Goal: Information Seeking & Learning: Learn about a topic

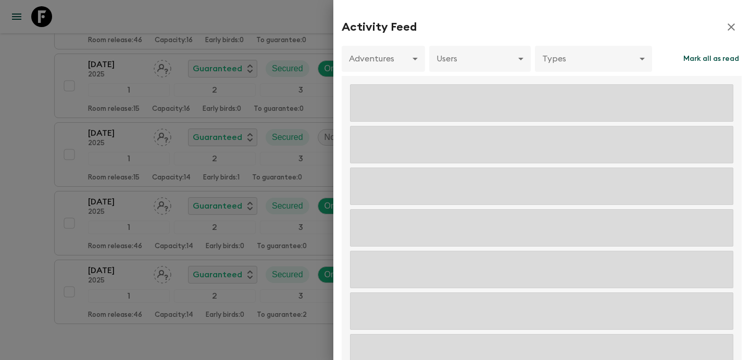
scroll to position [376, 0]
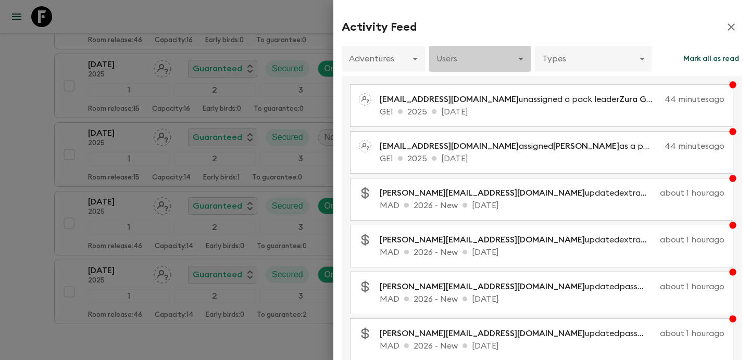
click at [477, 60] on body "Give feedback [PERSON_NAME][EMAIL_ADDRESS][DOMAIN_NAME] All itineraries [GEOGRA…" at bounding box center [375, 21] width 750 height 795
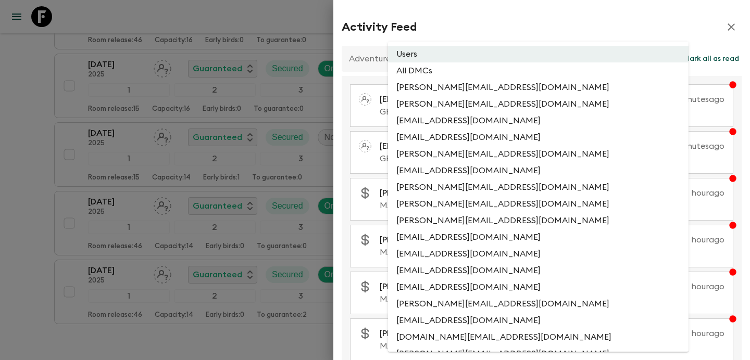
click at [477, 70] on li "All DMCs" at bounding box center [538, 70] width 300 height 17
type input "EXTERNAL_ONLY"
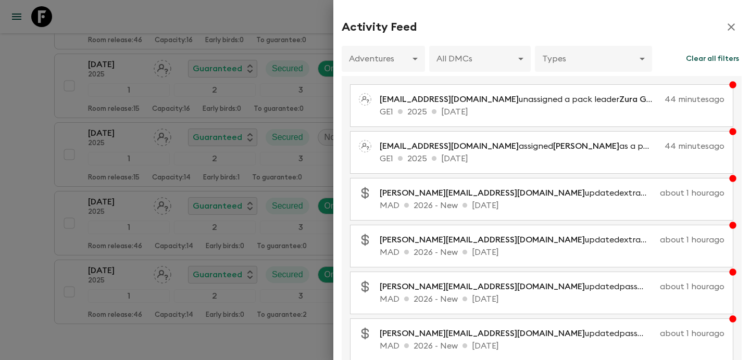
click at [93, 41] on div at bounding box center [375, 180] width 750 height 360
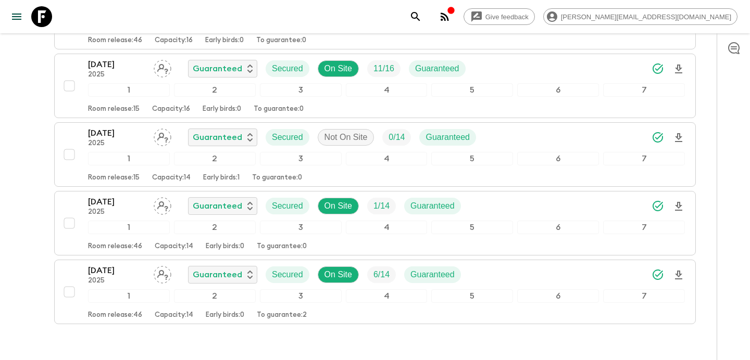
click at [451, 19] on icon "button" at bounding box center [444, 16] width 12 height 12
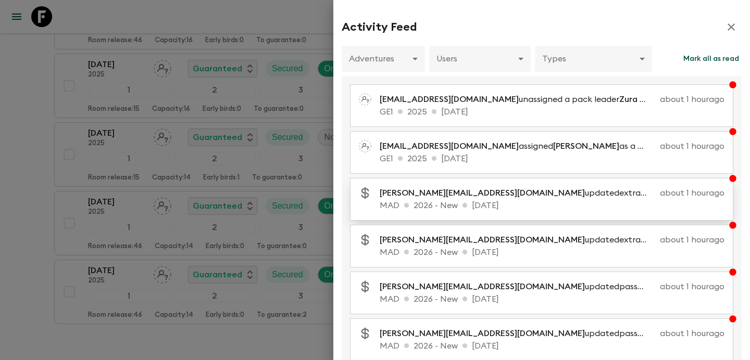
click at [518, 204] on p "MAD 2026 - New [DATE]" at bounding box center [551, 205] width 345 height 12
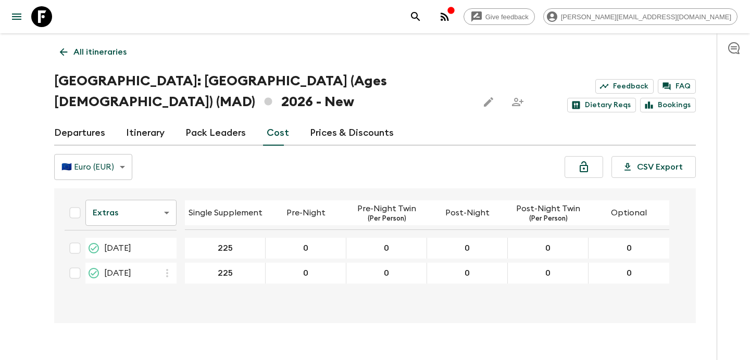
scroll to position [20, 0]
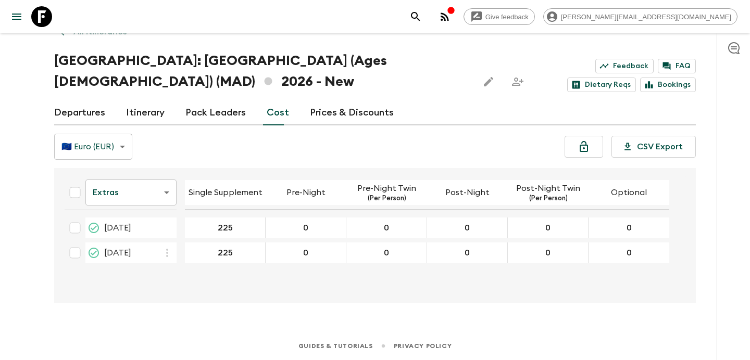
click at [175, 196] on body "Give feedback [PERSON_NAME][EMAIL_ADDRESS][DOMAIN_NAME] All itineraries [GEOGRA…" at bounding box center [375, 170] width 750 height 381
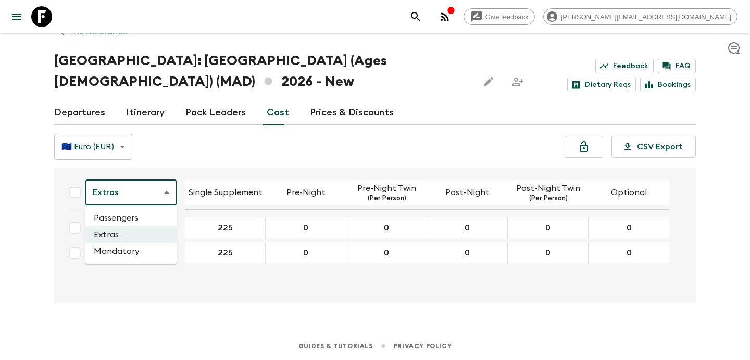
click at [257, 164] on div at bounding box center [375, 180] width 750 height 360
click at [449, 14] on icon "button" at bounding box center [444, 16] width 8 height 8
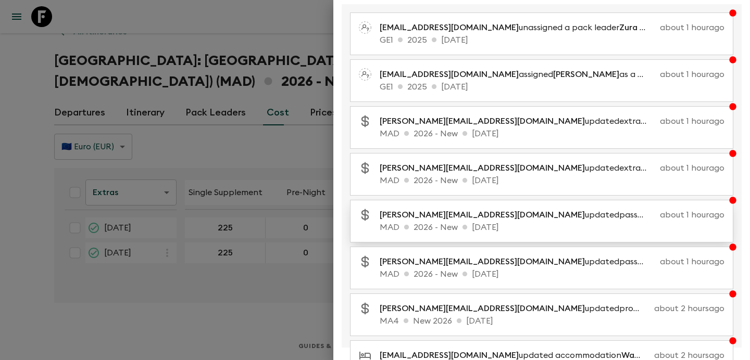
scroll to position [85, 0]
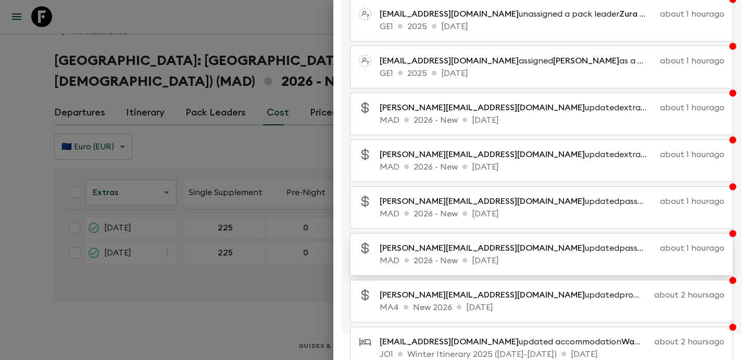
click at [538, 264] on p "MAD 2026 - New [DATE]" at bounding box center [551, 261] width 345 height 12
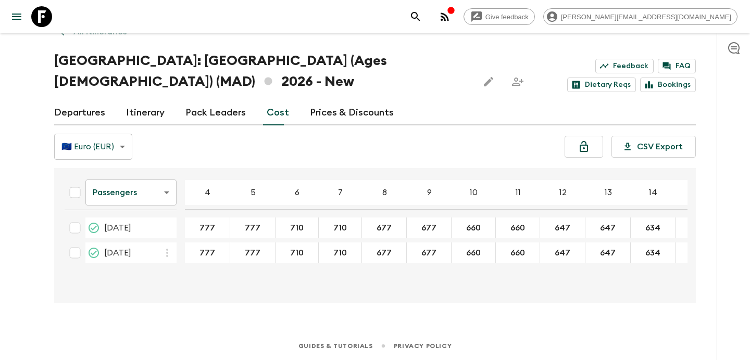
click at [99, 40] on link "All itineraries" at bounding box center [93, 31] width 78 height 21
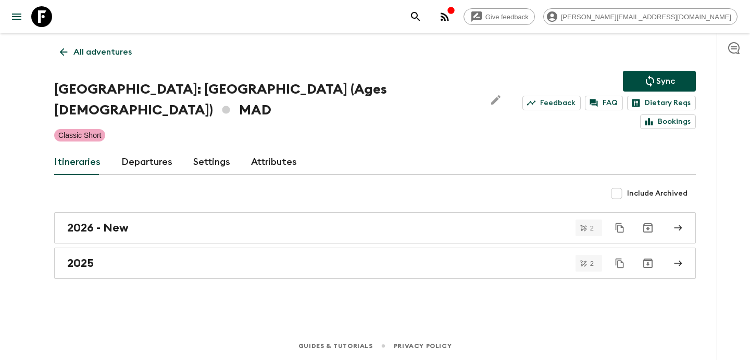
click at [99, 40] on div "All adventures [GEOGRAPHIC_DATA]: [GEOGRAPHIC_DATA] (Ages [DEMOGRAPHIC_DATA]) M…" at bounding box center [375, 168] width 666 height 270
click at [108, 57] on p "All adventures" at bounding box center [102, 52] width 58 height 12
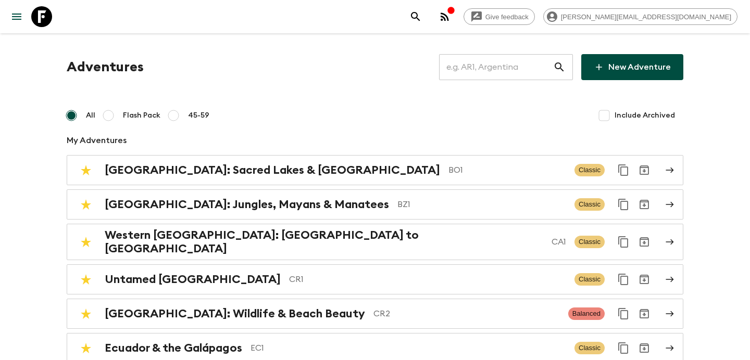
click at [524, 79] on input "text" at bounding box center [496, 67] width 114 height 29
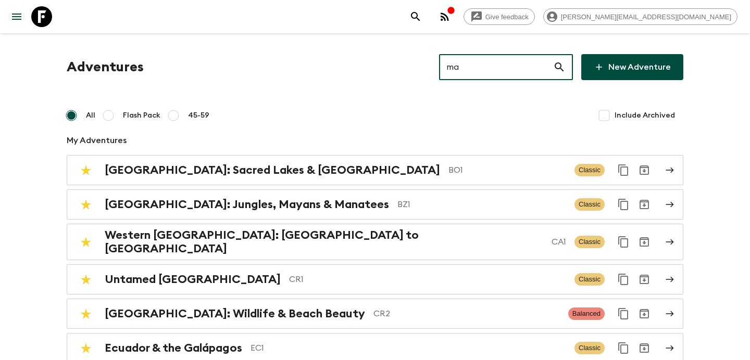
type input "ma4"
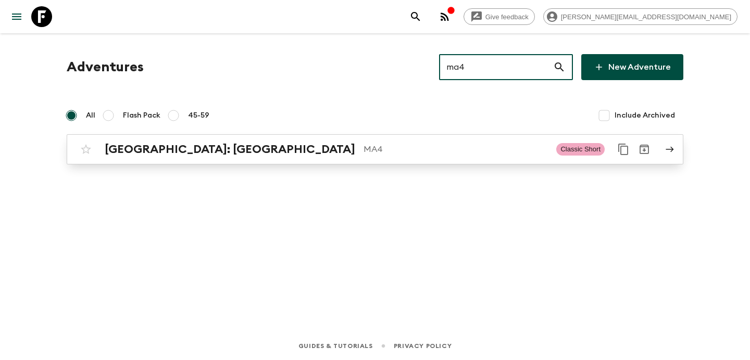
click at [493, 154] on p "MA4" at bounding box center [455, 149] width 184 height 12
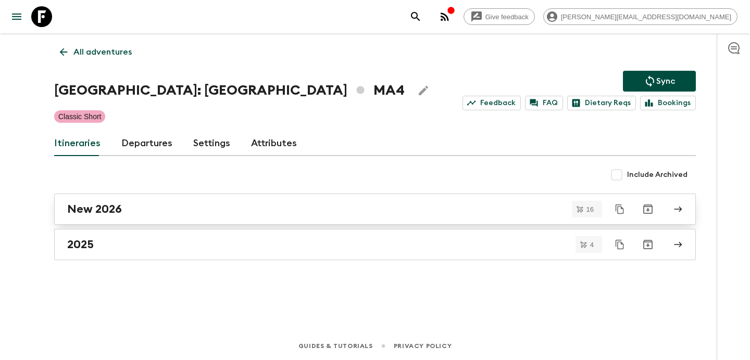
click at [195, 215] on div "New 2026" at bounding box center [364, 209] width 595 height 14
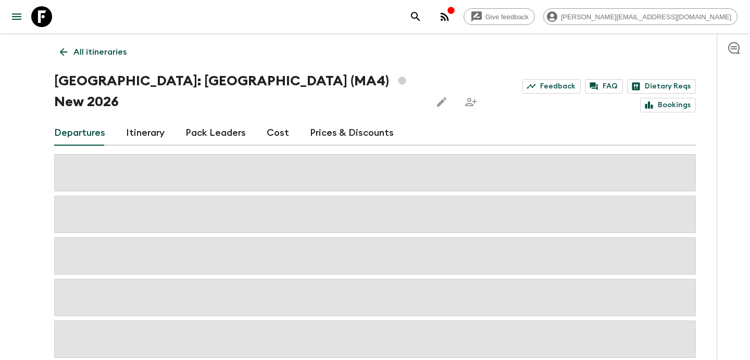
click at [275, 121] on link "Cost" at bounding box center [278, 133] width 22 height 25
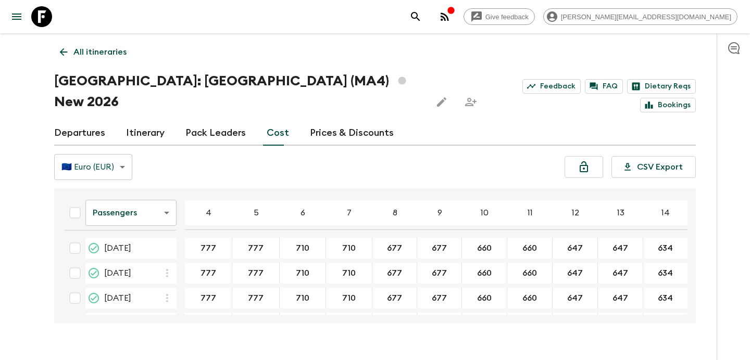
click at [162, 191] on body "Give feedback [PERSON_NAME][EMAIL_ADDRESS][DOMAIN_NAME] All itineraries [GEOGRA…" at bounding box center [375, 190] width 750 height 381
click at [144, 238] on li "Extras" at bounding box center [130, 234] width 91 height 17
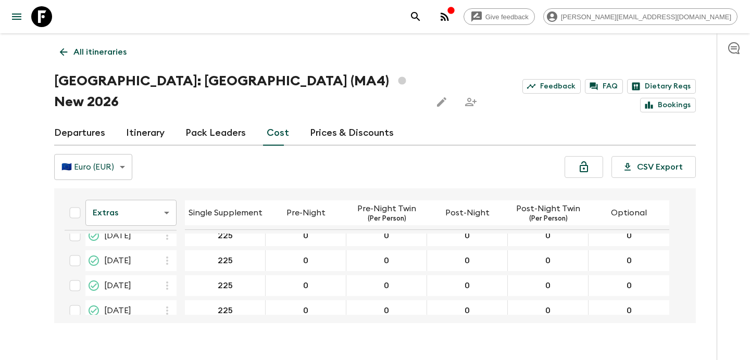
scroll to position [323, 0]
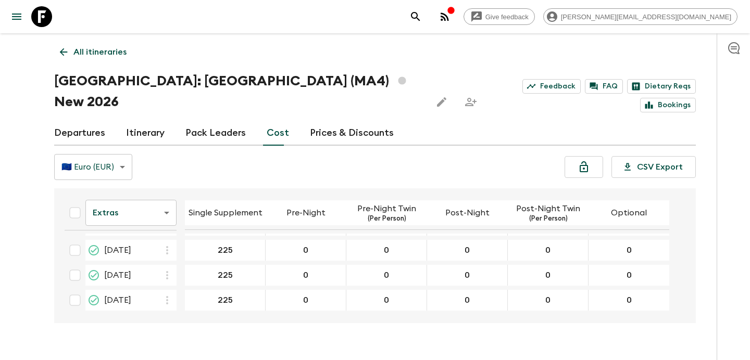
click at [110, 57] on p "All itineraries" at bounding box center [99, 52] width 53 height 12
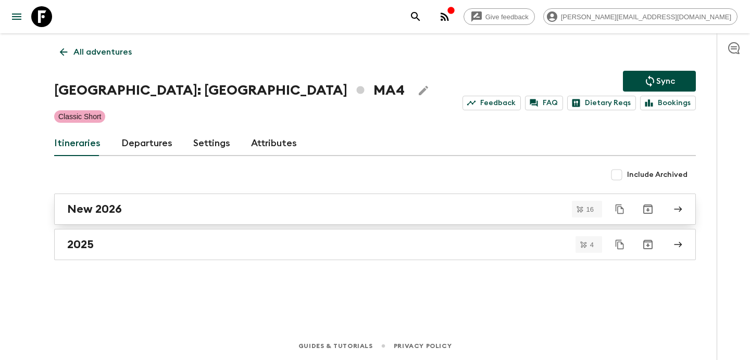
click at [171, 220] on link "New 2026" at bounding box center [374, 209] width 641 height 31
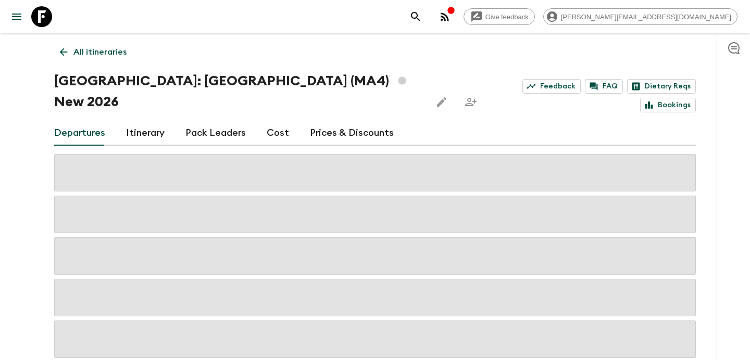
click at [267, 121] on link "Cost" at bounding box center [278, 133] width 22 height 25
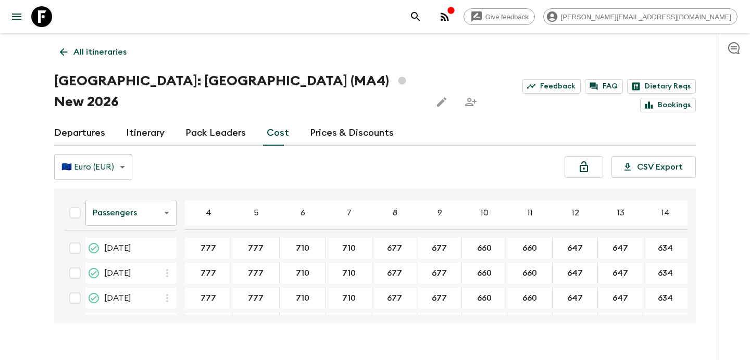
click at [100, 53] on p "All itineraries" at bounding box center [99, 52] width 53 height 12
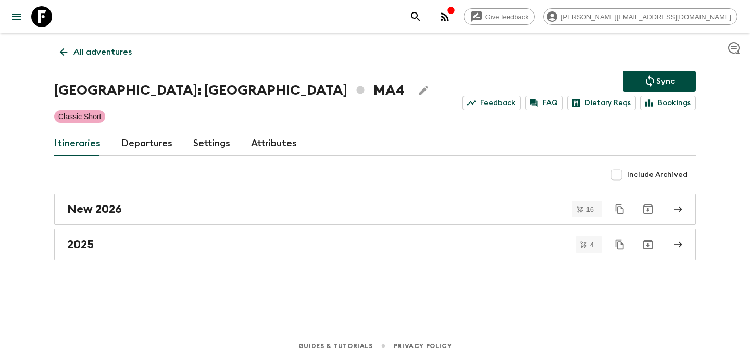
click at [99, 59] on link "All adventures" at bounding box center [95, 52] width 83 height 21
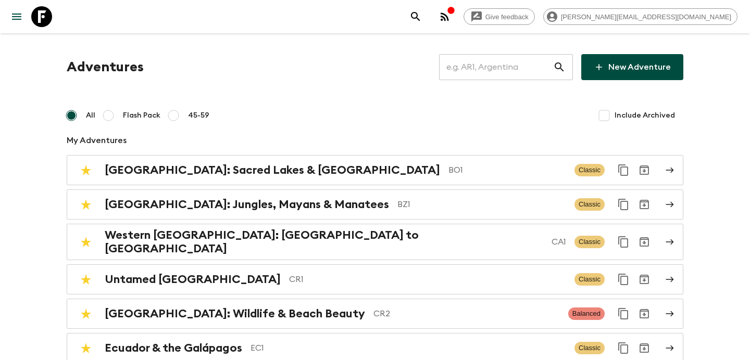
click at [525, 69] on input "text" at bounding box center [496, 67] width 114 height 29
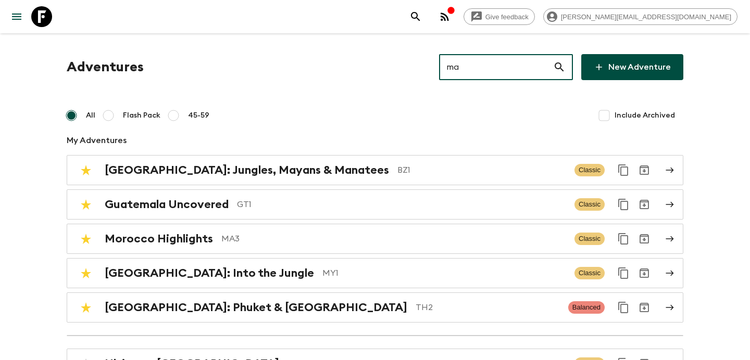
type input "mad"
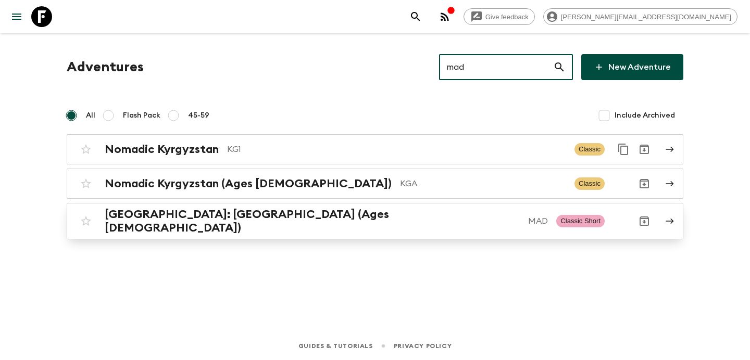
click at [255, 213] on h2 "[GEOGRAPHIC_DATA]: [GEOGRAPHIC_DATA] (Ages [DEMOGRAPHIC_DATA])" at bounding box center [312, 221] width 415 height 27
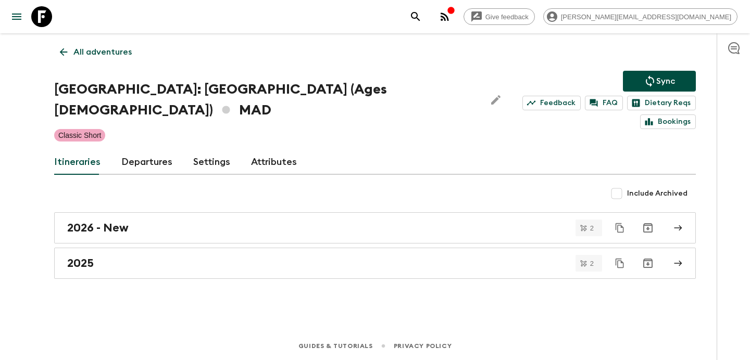
click at [255, 221] on div "2026 - New" at bounding box center [364, 228] width 595 height 14
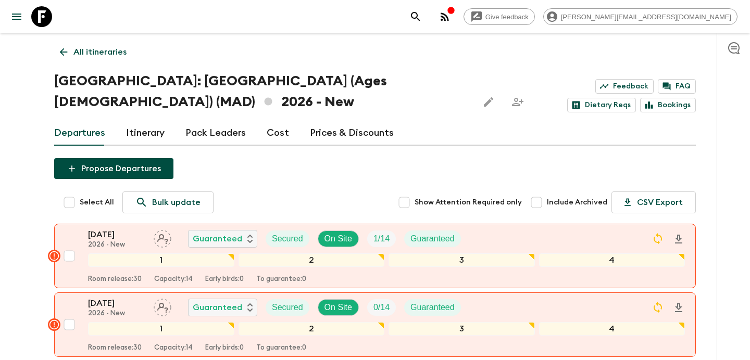
click at [275, 131] on link "Cost" at bounding box center [278, 133] width 22 height 25
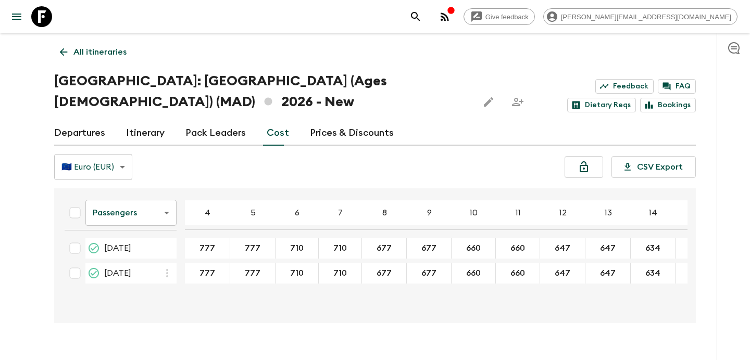
click at [161, 215] on body "Give feedback [PERSON_NAME][EMAIL_ADDRESS][DOMAIN_NAME] All itineraries [GEOGRA…" at bounding box center [375, 190] width 750 height 381
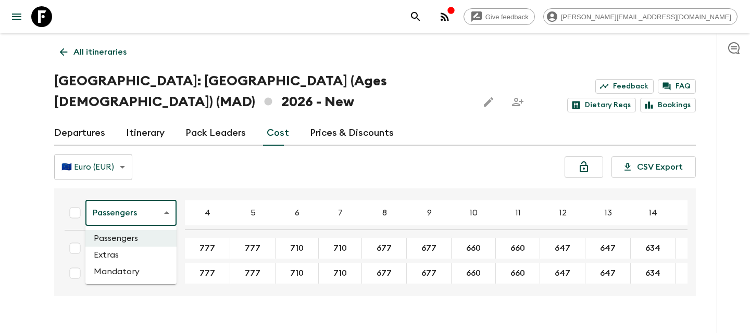
click at [198, 173] on div at bounding box center [375, 166] width 750 height 333
click at [91, 58] on p "All itineraries" at bounding box center [99, 52] width 53 height 12
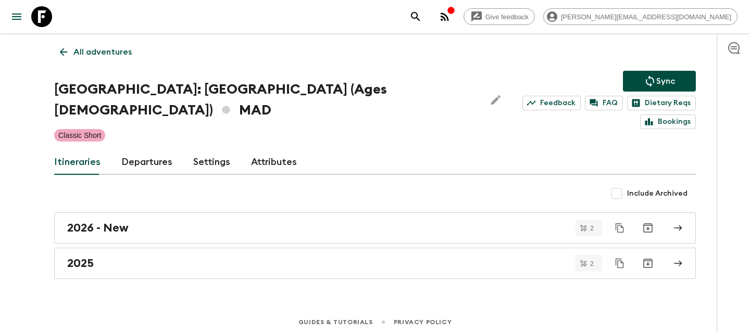
click at [455, 20] on button "button" at bounding box center [444, 16] width 21 height 21
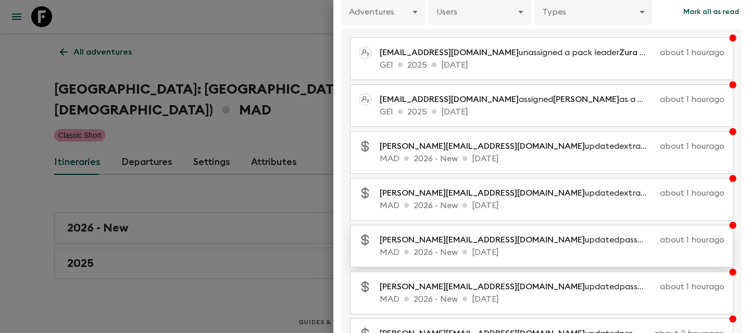
scroll to position [45, 0]
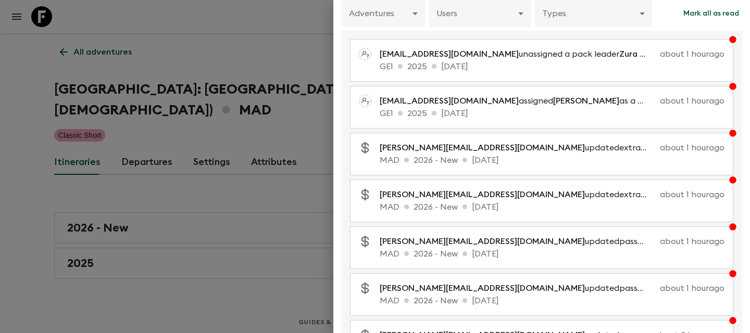
click at [223, 169] on div at bounding box center [375, 166] width 750 height 333
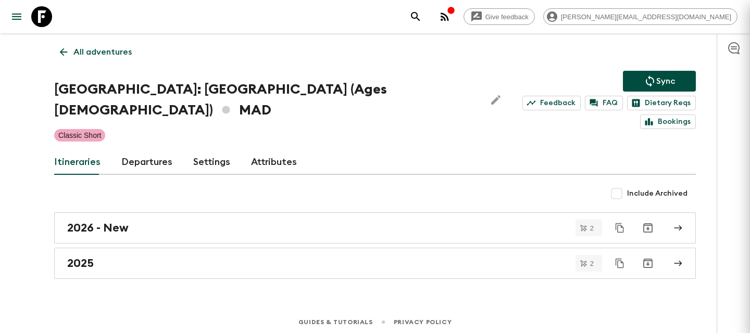
scroll to position [0, 0]
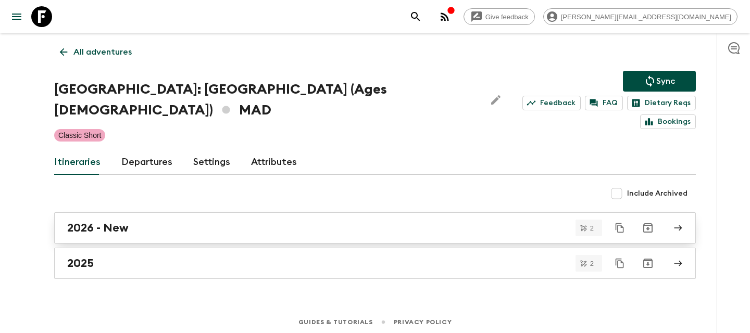
click at [172, 221] on div "2026 - New" at bounding box center [364, 228] width 595 height 14
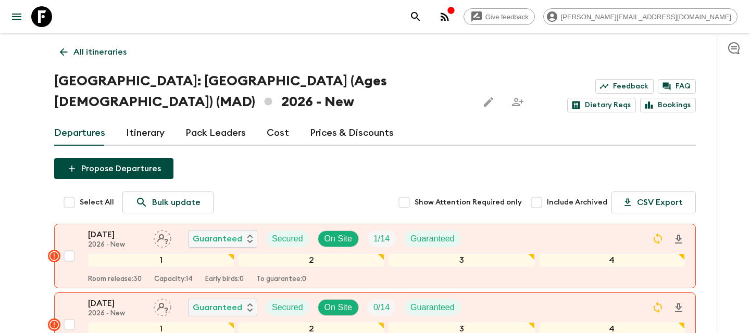
click at [267, 131] on link "Cost" at bounding box center [278, 133] width 22 height 25
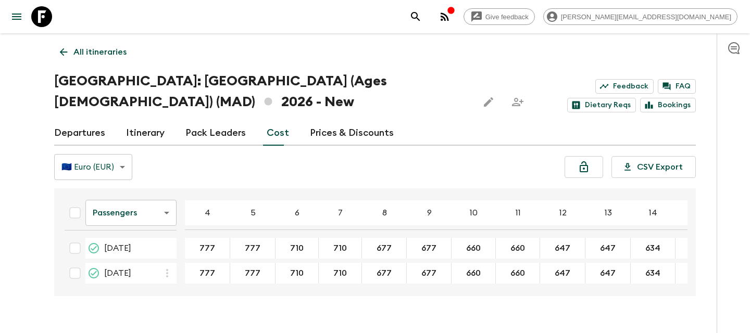
click at [161, 219] on body "Give feedback [PERSON_NAME][EMAIL_ADDRESS][DOMAIN_NAME] All itineraries [GEOGRA…" at bounding box center [375, 176] width 750 height 353
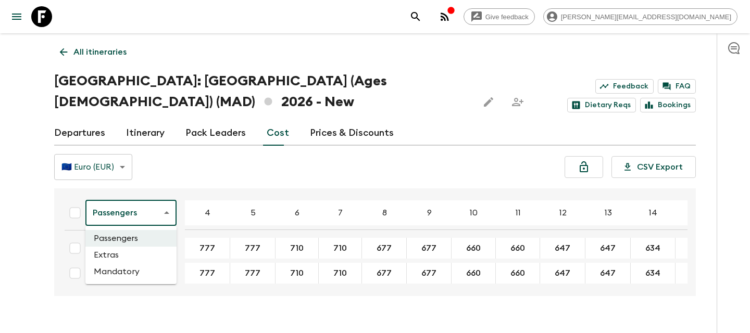
click at [146, 263] on li "Extras" at bounding box center [130, 255] width 91 height 17
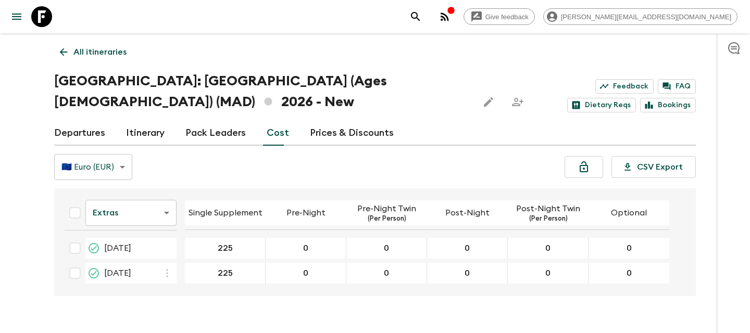
click at [77, 132] on link "Departures" at bounding box center [79, 133] width 51 height 25
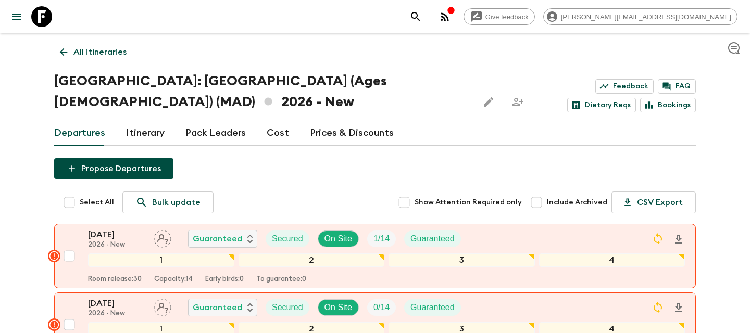
click at [275, 134] on link "Cost" at bounding box center [278, 133] width 22 height 25
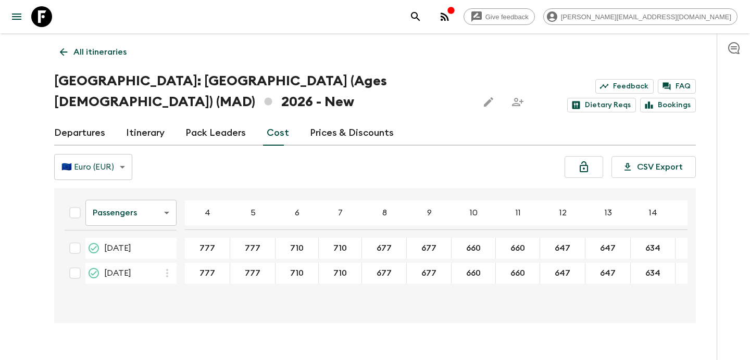
click at [99, 48] on p "All itineraries" at bounding box center [99, 52] width 53 height 12
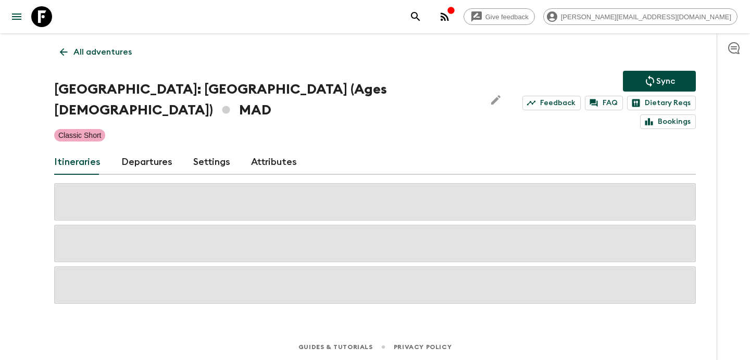
click at [99, 48] on p "All adventures" at bounding box center [102, 52] width 58 height 12
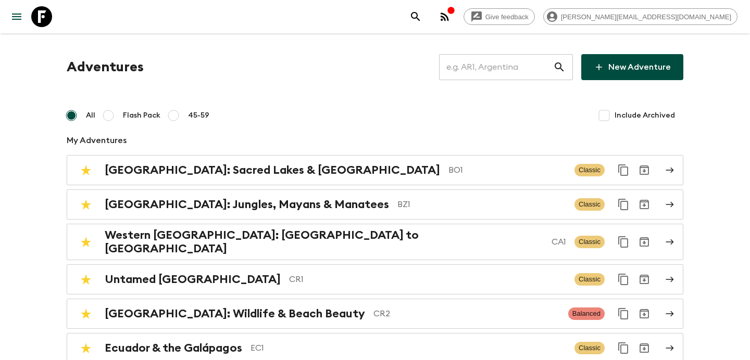
click at [522, 71] on input "text" at bounding box center [496, 67] width 114 height 29
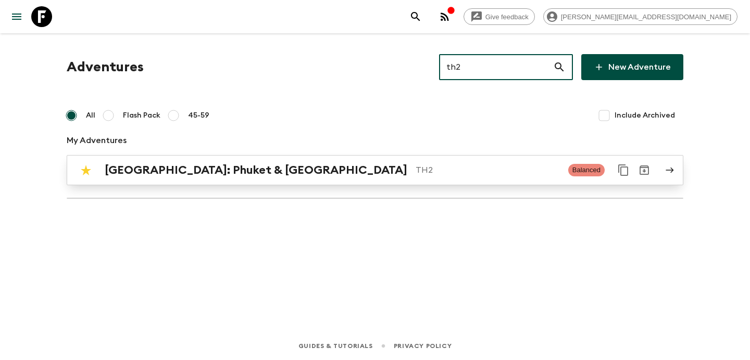
type input "th2"
click at [497, 171] on p "TH2" at bounding box center [487, 170] width 144 height 12
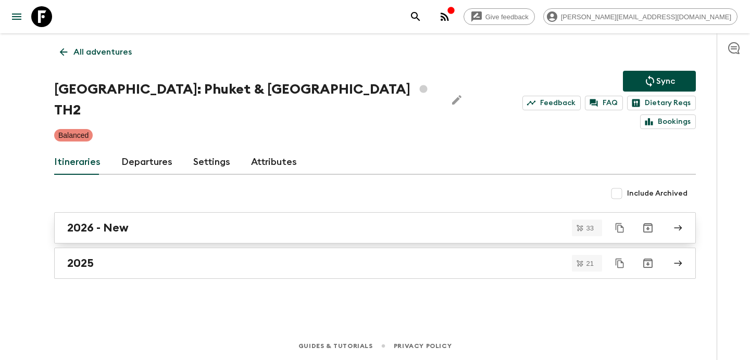
click at [152, 221] on div "2026 - New" at bounding box center [364, 228] width 595 height 14
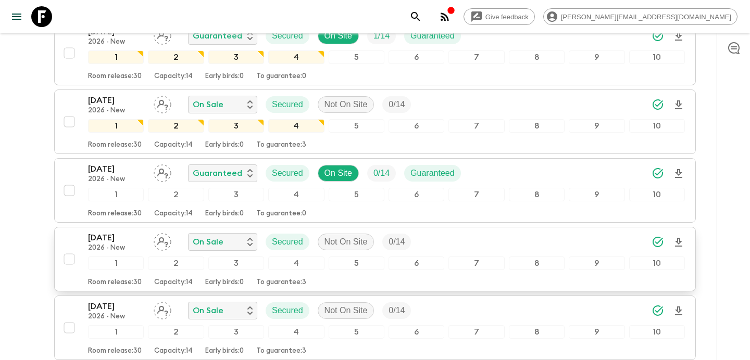
scroll to position [1785, 0]
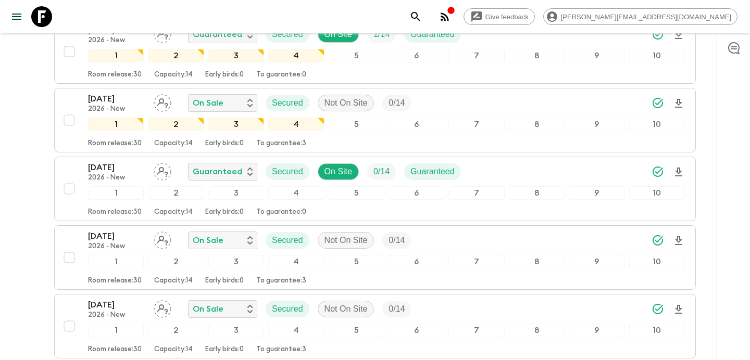
click at [449, 19] on icon "button" at bounding box center [444, 16] width 8 height 8
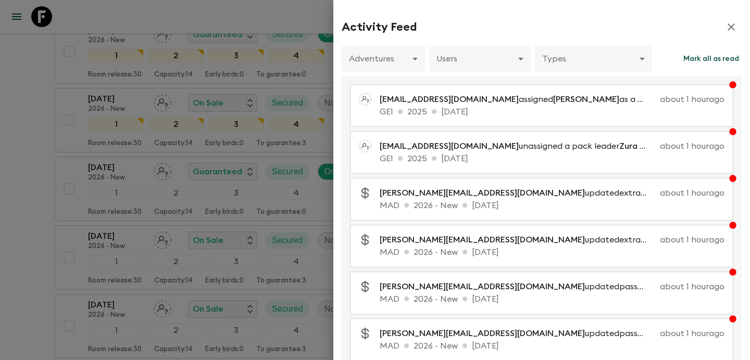
click at [140, 115] on div at bounding box center [375, 180] width 750 height 360
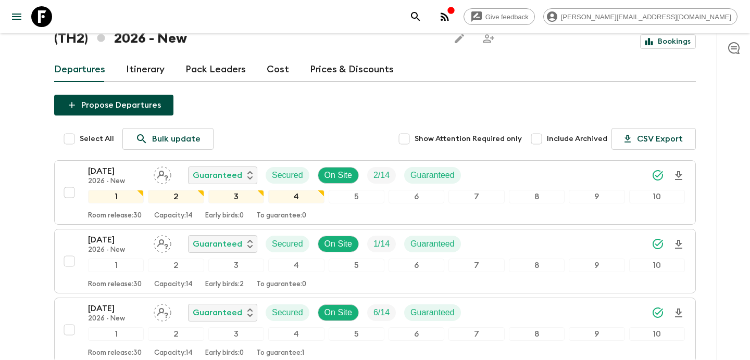
scroll to position [0, 0]
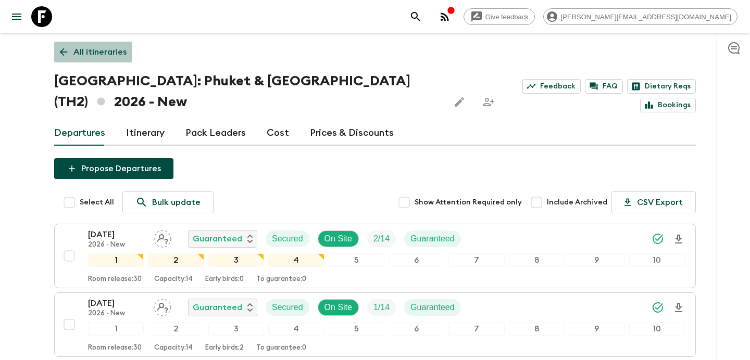
click at [113, 49] on p "All itineraries" at bounding box center [99, 52] width 53 height 12
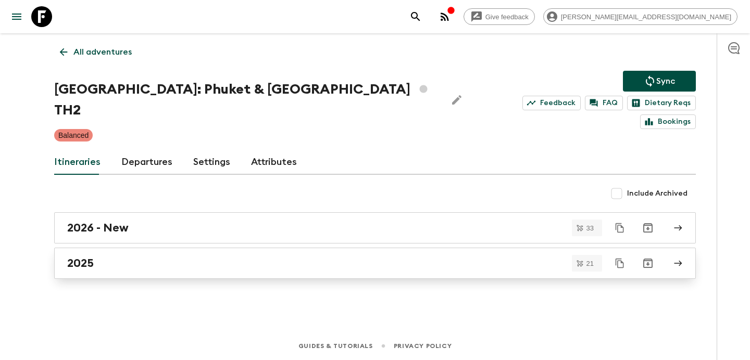
click at [174, 251] on link "2025" at bounding box center [374, 263] width 641 height 31
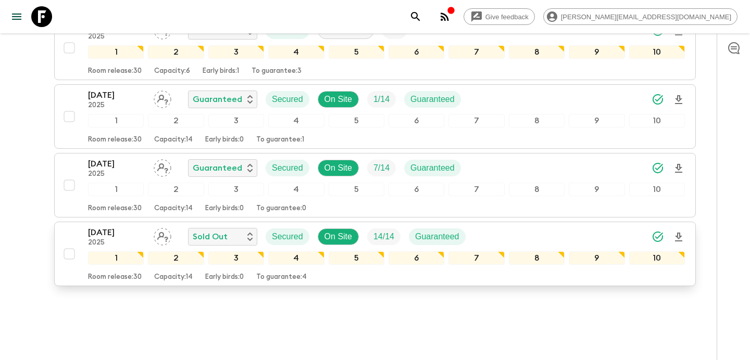
scroll to position [1305, 0]
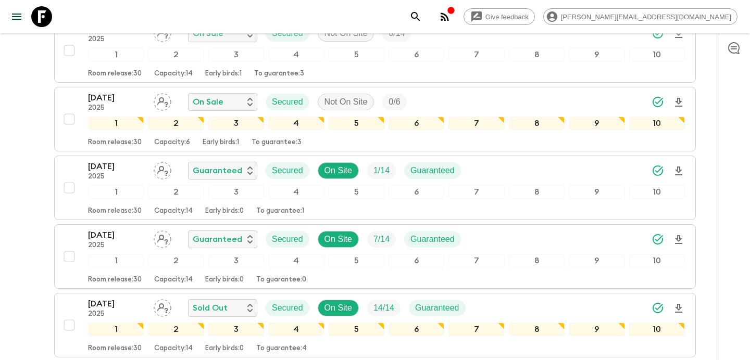
click at [451, 21] on icon "button" at bounding box center [444, 16] width 12 height 12
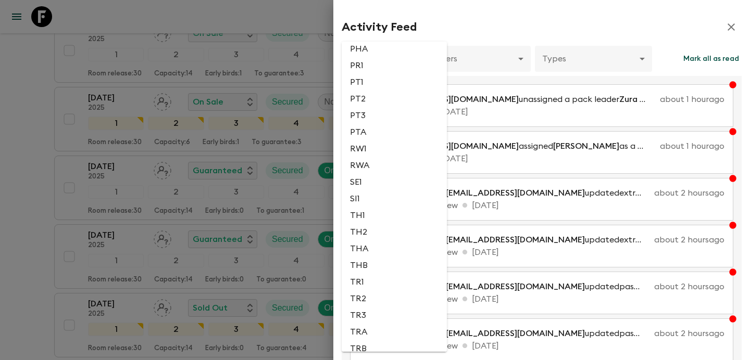
scroll to position [2204, 0]
click at [363, 240] on li "TH2" at bounding box center [393, 231] width 105 height 17
type input "55f8b119-4f19-4e1b-95ad-7d4f8eb068a8"
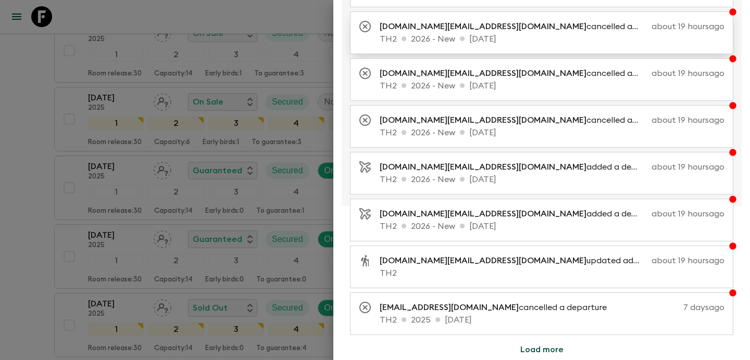
scroll to position [0, 0]
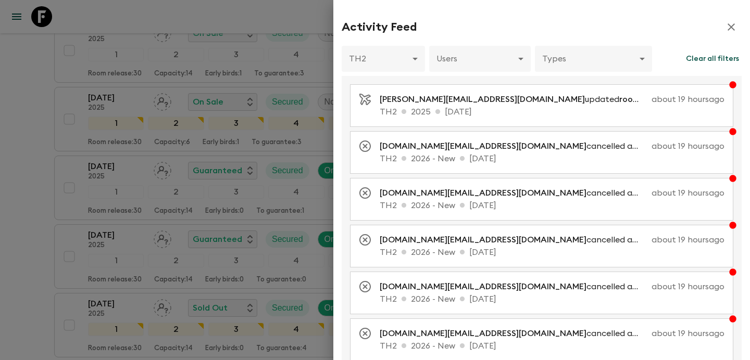
click at [28, 172] on div at bounding box center [375, 180] width 750 height 360
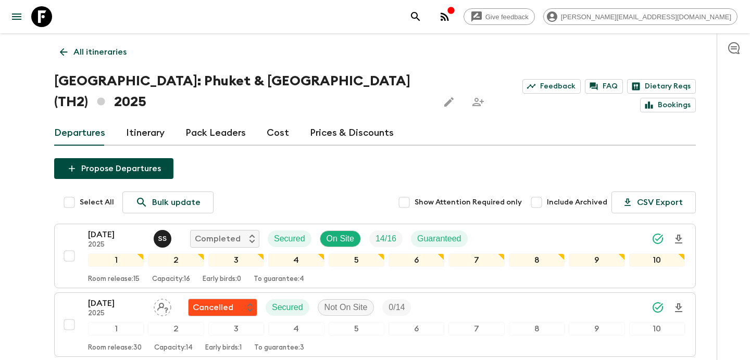
click at [106, 55] on p "All itineraries" at bounding box center [99, 52] width 53 height 12
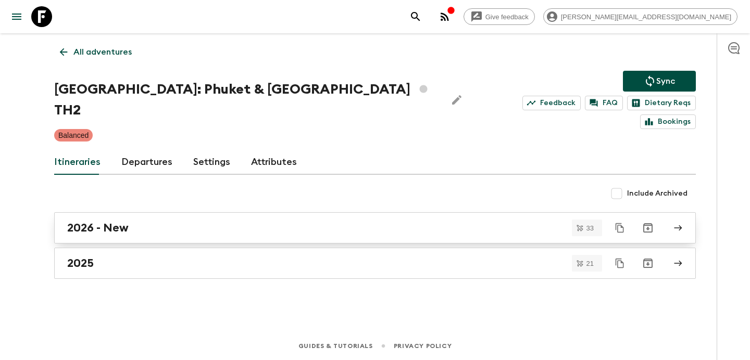
click at [234, 221] on div "2026 - New" at bounding box center [364, 228] width 595 height 14
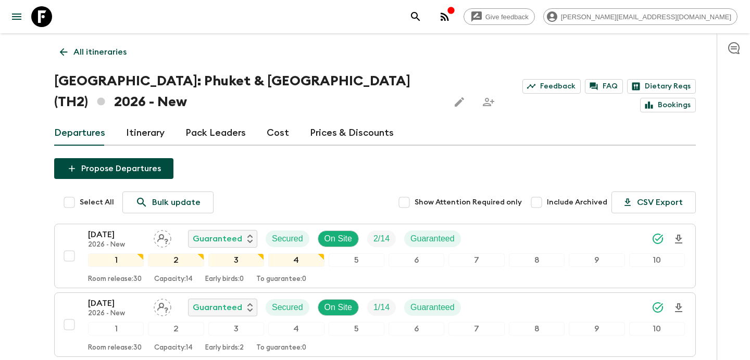
click at [155, 132] on link "Itinerary" at bounding box center [145, 133] width 39 height 25
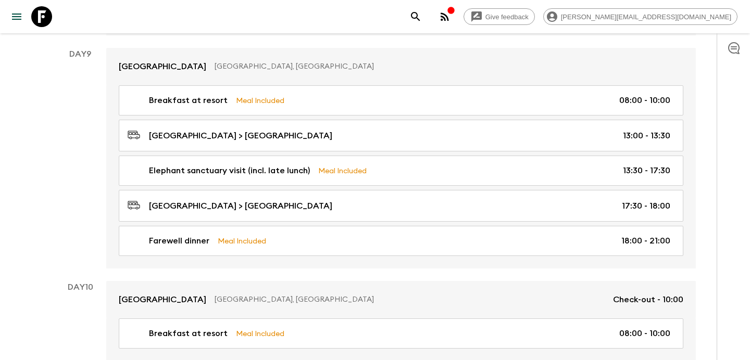
scroll to position [1879, 0]
